Goal: Find specific page/section: Find specific page/section

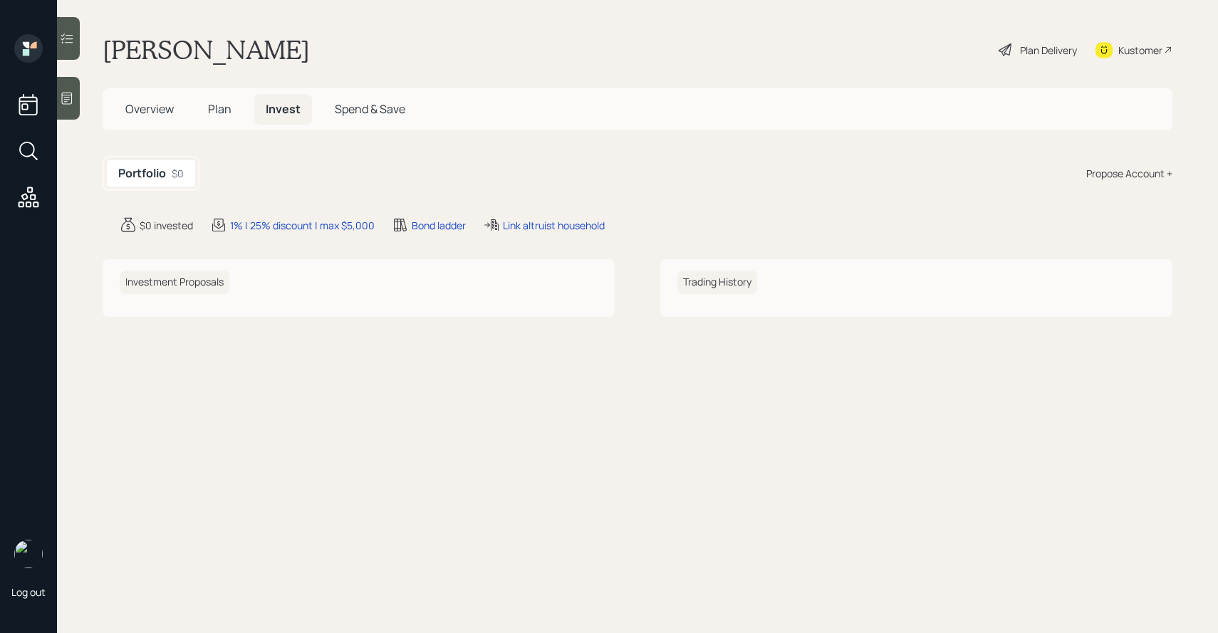
click at [222, 110] on span "Plan" at bounding box center [220, 109] width 24 height 16
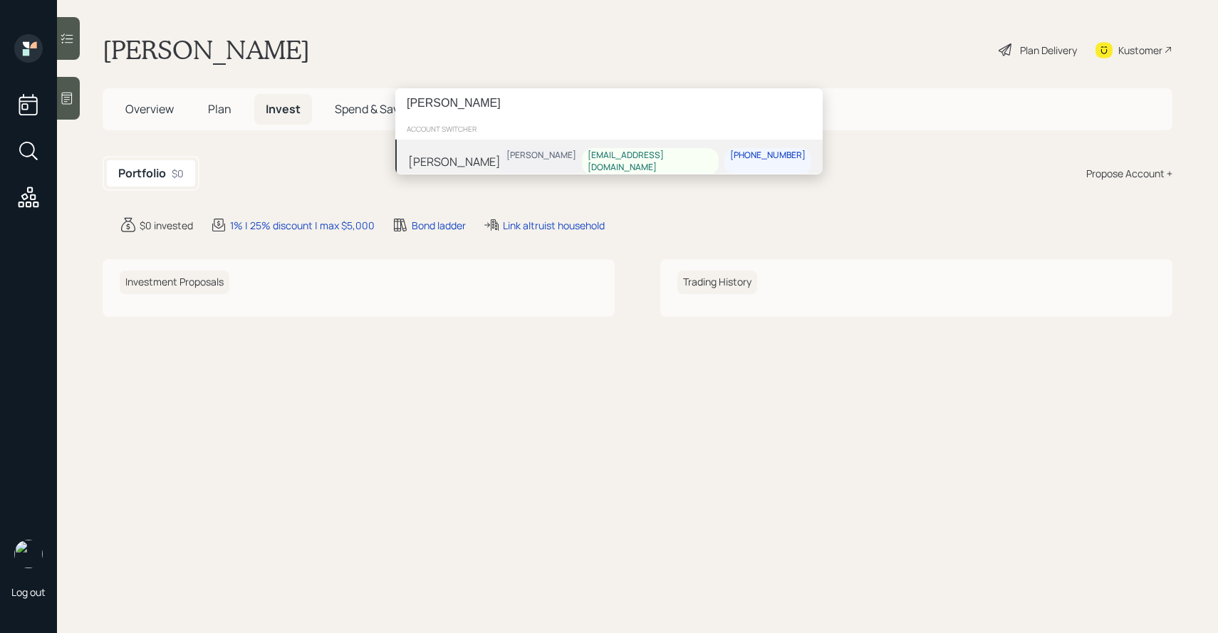
type input "sami boghos"
